Goal: Task Accomplishment & Management: Complete application form

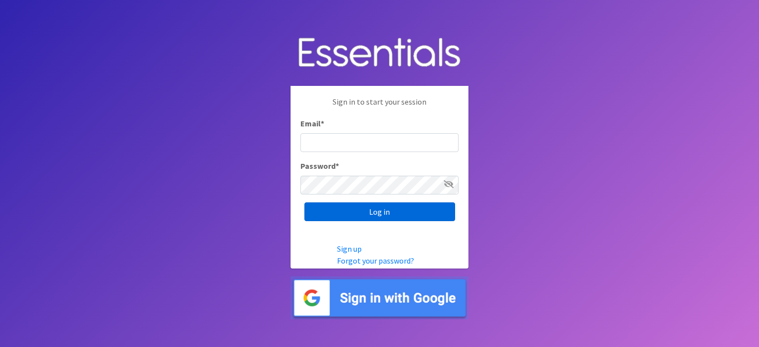
type input "everbeek@cedarskids.org"
click at [381, 209] on input "Log in" at bounding box center [379, 212] width 151 height 19
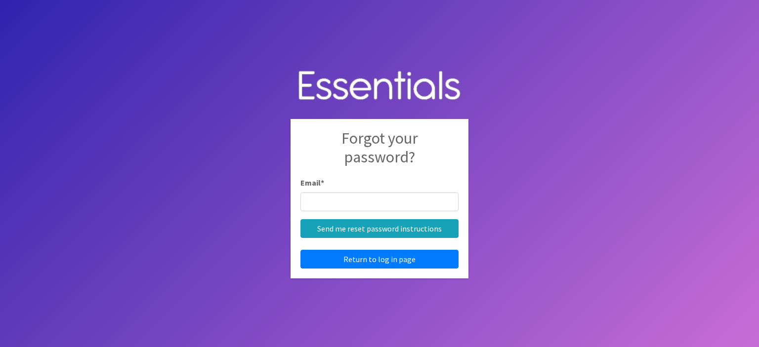
click at [508, 216] on body "Forgot your password? Email * Send me reset password instructions Return to log…" at bounding box center [379, 173] width 759 height 347
click at [386, 197] on input "Email *" at bounding box center [379, 202] width 158 height 19
type input "everbeek@cedarskids.org"
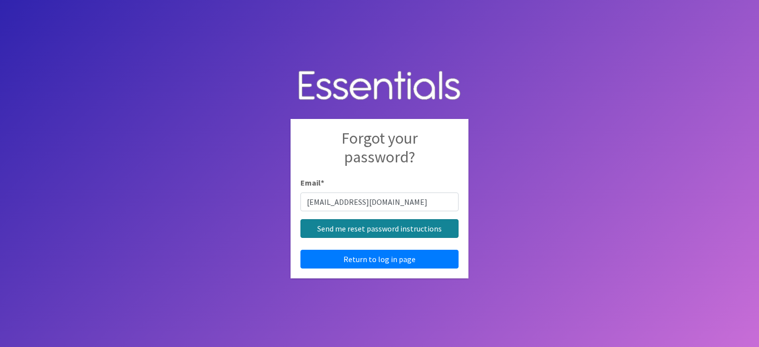
click at [424, 227] on input "Send me reset password instructions" at bounding box center [379, 228] width 158 height 19
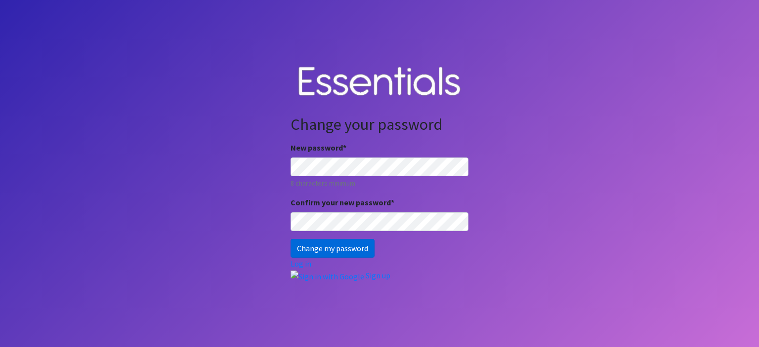
click at [332, 247] on input "Change my password" at bounding box center [332, 248] width 84 height 19
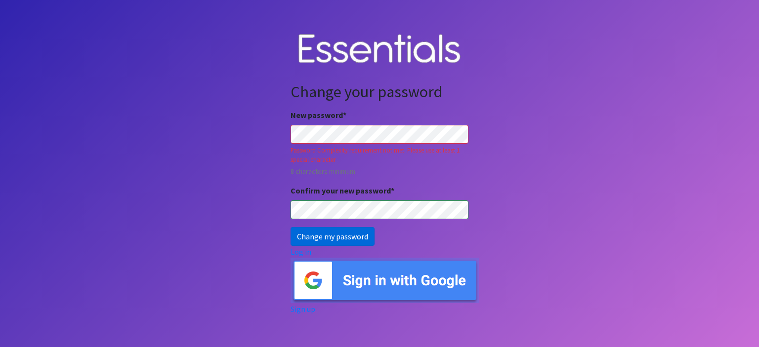
click at [342, 233] on input "Change my password" at bounding box center [332, 236] width 84 height 19
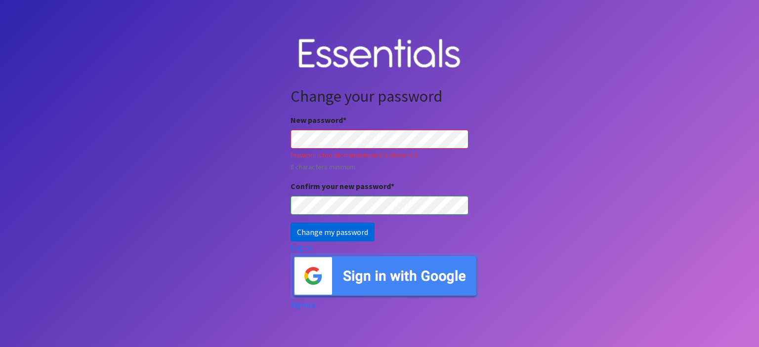
click at [318, 234] on input "Change my password" at bounding box center [332, 232] width 84 height 19
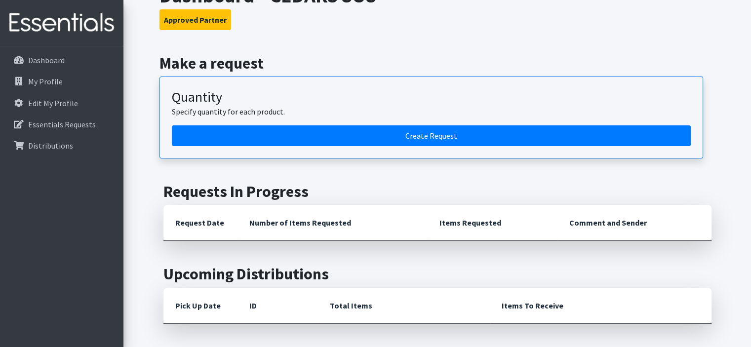
scroll to position [79, 0]
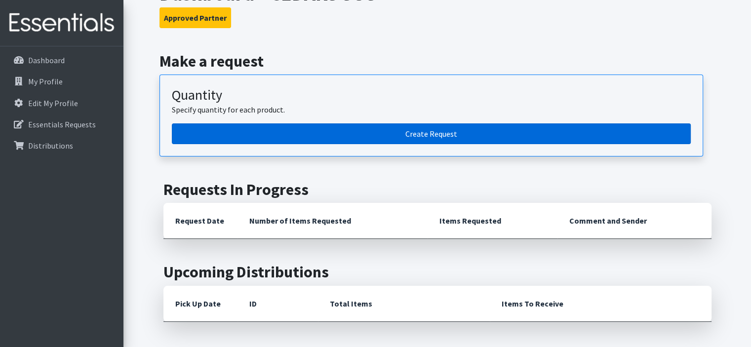
click at [524, 136] on link "Create Request" at bounding box center [431, 133] width 519 height 21
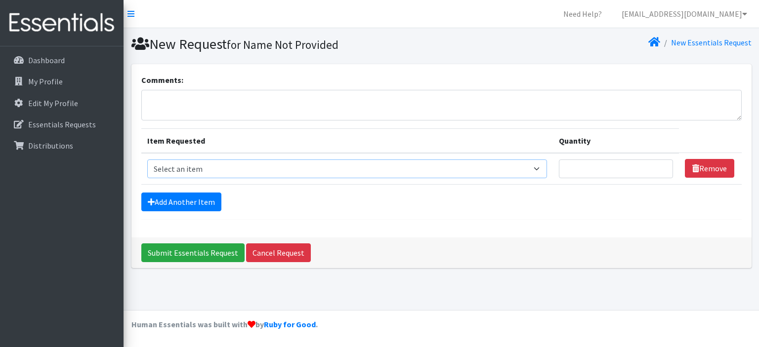
click at [517, 170] on select "Select an item Cleanse: Bar soap Clothing: Socks (list the # of pairs of socks …" at bounding box center [347, 169] width 400 height 19
select select "15544"
click at [147, 160] on select "Select an item Cleanse: Bar soap Clothing: Socks (list the # of pairs of socks …" at bounding box center [347, 169] width 400 height 19
click at [614, 168] on input "Quantity" at bounding box center [616, 169] width 115 height 19
type input "30"
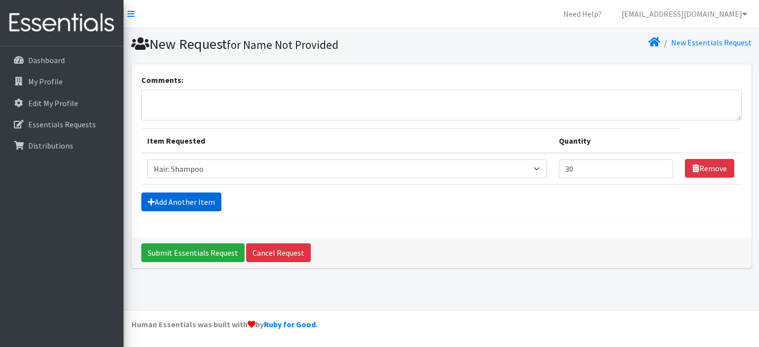
click at [194, 205] on link "Add Another Item" at bounding box center [181, 202] width 80 height 19
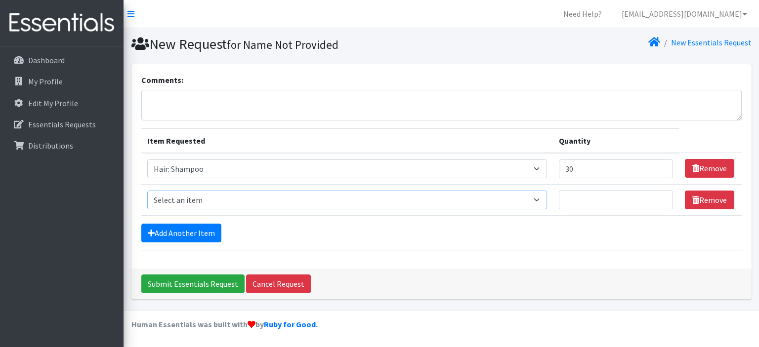
click at [219, 196] on select "Select an item Cleanse: Bar soap Clothing: Socks (list the # of pairs of socks …" at bounding box center [347, 200] width 400 height 19
select select "15542"
click at [147, 191] on select "Select an item Cleanse: Bar soap Clothing: Socks (list the # of pairs of socks …" at bounding box center [347, 200] width 400 height 19
click at [585, 204] on input "Quantity" at bounding box center [616, 200] width 115 height 19
type input "30"
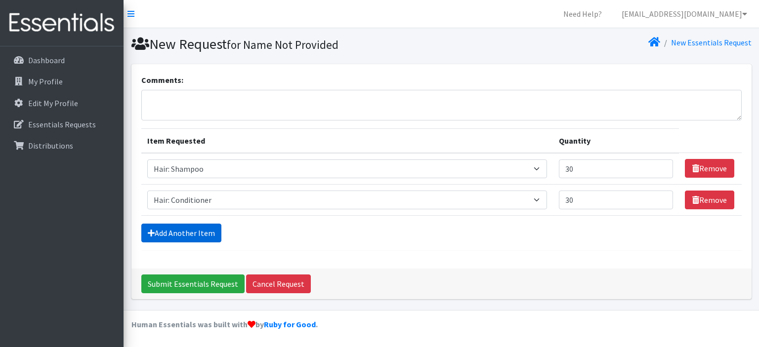
click at [191, 225] on link "Add Another Item" at bounding box center [181, 233] width 80 height 19
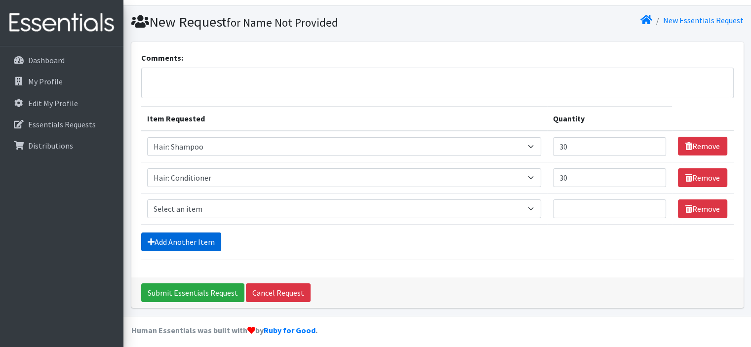
scroll to position [26, 0]
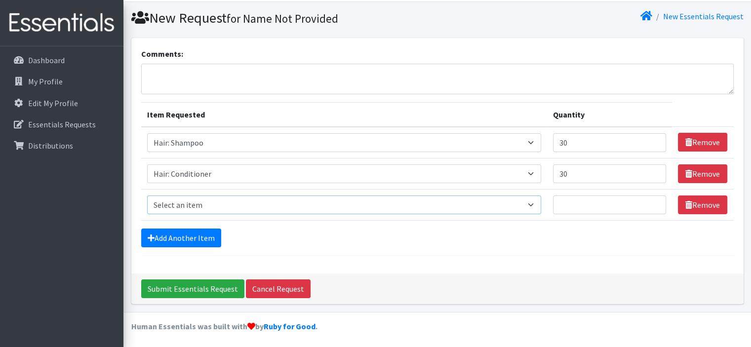
click at [217, 212] on select "Select an item Cleanse: Bar soap Clothing: Socks (list the # of pairs of socks …" at bounding box center [344, 205] width 395 height 19
select select "15549"
click at [147, 196] on select "Select an item Cleanse: Bar soap Clothing: Socks (list the # of pairs of socks …" at bounding box center [344, 205] width 395 height 19
click at [593, 208] on input "Quantity" at bounding box center [609, 205] width 113 height 19
type input "30"
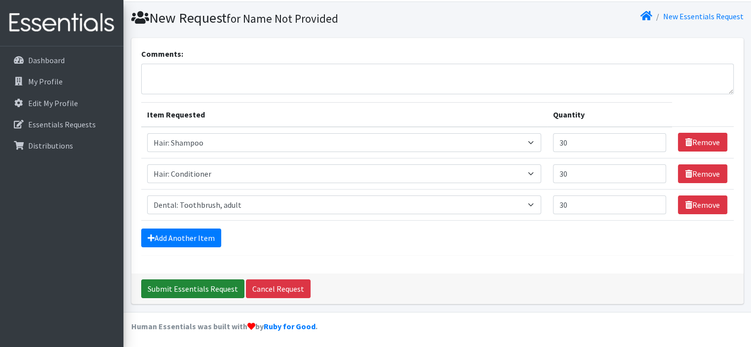
click at [198, 283] on input "Submit Essentials Request" at bounding box center [192, 289] width 103 height 19
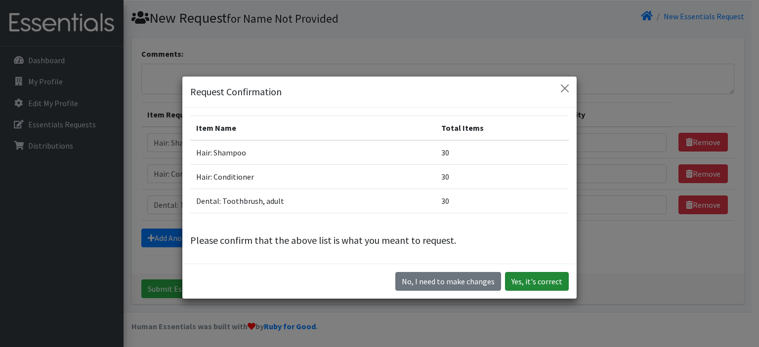
click at [535, 281] on button "Yes, it's correct" at bounding box center [537, 281] width 64 height 19
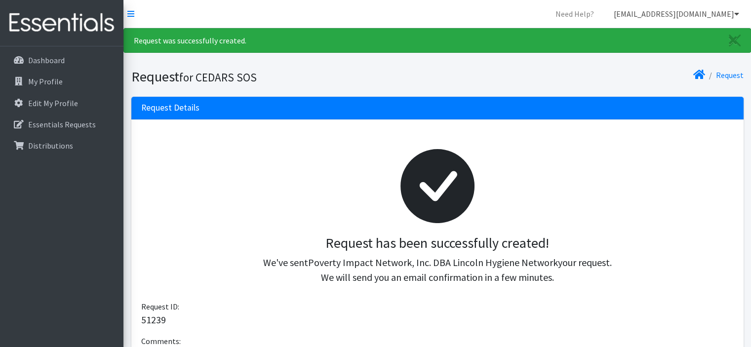
click at [710, 14] on link "[EMAIL_ADDRESS][DOMAIN_NAME]" at bounding box center [676, 14] width 141 height 20
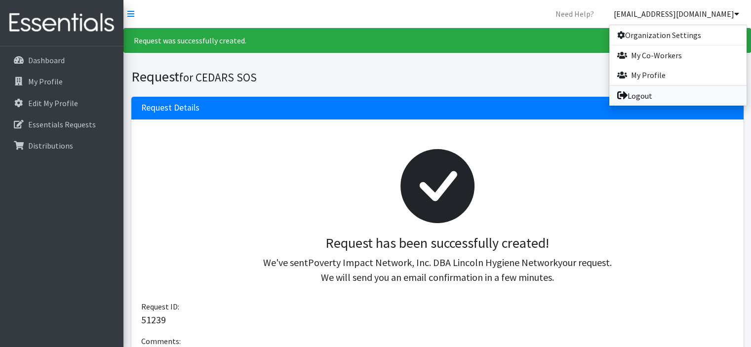
click at [658, 94] on link "Logout" at bounding box center [678, 96] width 137 height 20
